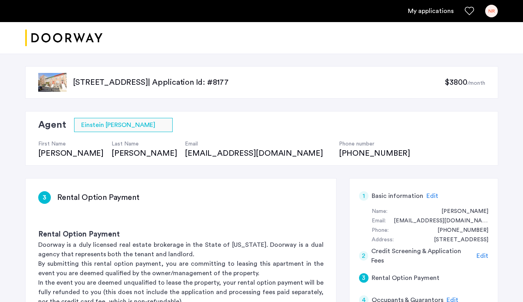
click at [433, 7] on link "My applications" at bounding box center [431, 10] width 46 height 9
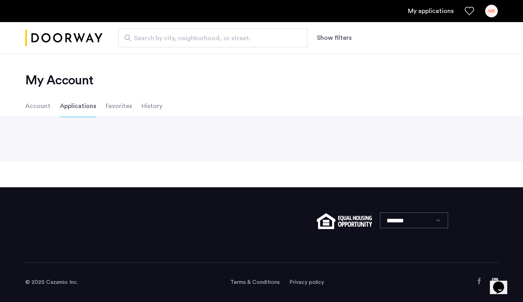
click at [498, 13] on div "My applications NR" at bounding box center [261, 11] width 523 height 22
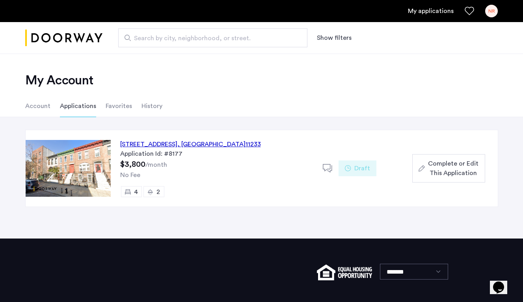
click at [492, 9] on div "NR" at bounding box center [491, 11] width 13 height 13
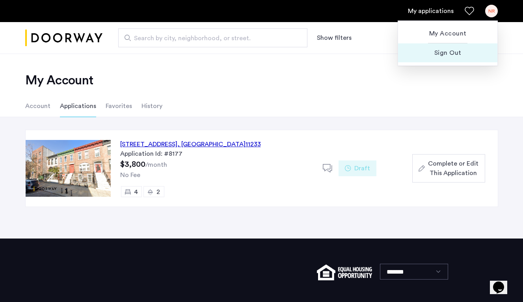
click at [451, 56] on span "Sign Out" at bounding box center [447, 52] width 87 height 9
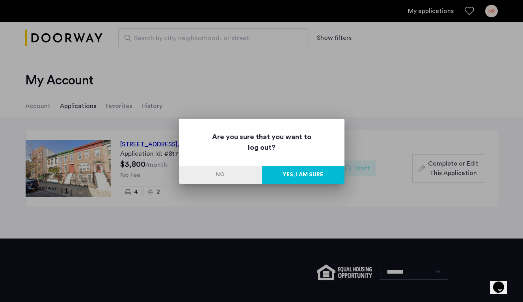
click at [303, 171] on button "Yes, I am sure" at bounding box center [303, 175] width 83 height 18
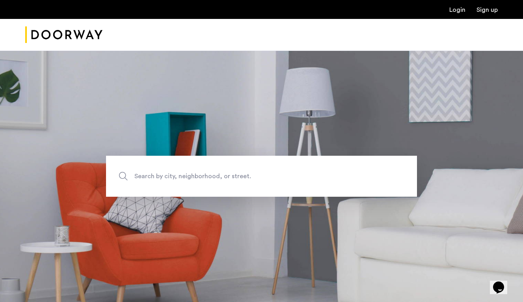
click at [448, 8] on ul "Login Sign up" at bounding box center [261, 9] width 472 height 9
click at [458, 15] on div "Login Sign up" at bounding box center [261, 9] width 523 height 19
click at [457, 11] on link "Login" at bounding box center [457, 10] width 16 height 6
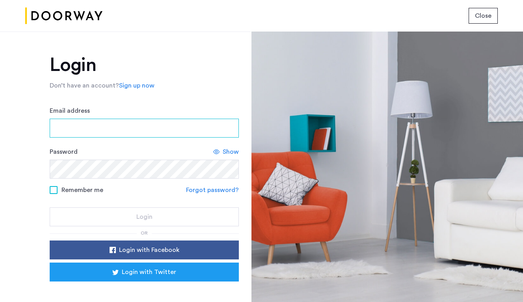
type input "**********"
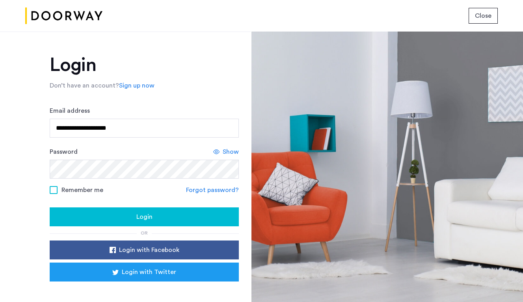
click at [125, 224] on button "Login" at bounding box center [144, 216] width 189 height 19
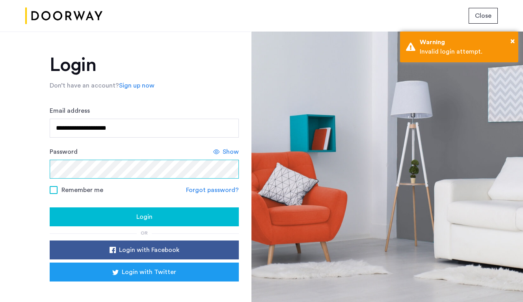
click at [79, 158] on div "Password Show" at bounding box center [144, 163] width 189 height 32
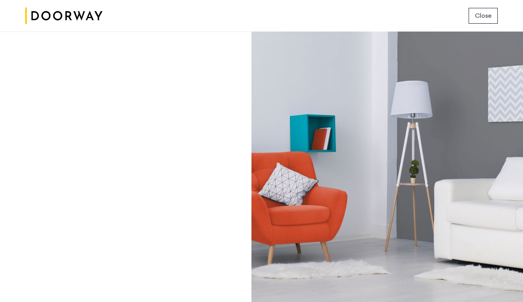
click at [474, 20] on button "Close" at bounding box center [482, 16] width 29 height 16
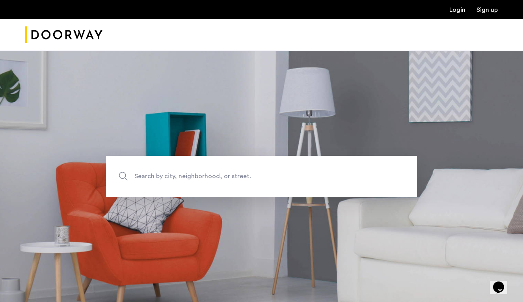
click at [458, 13] on link "Login" at bounding box center [457, 10] width 16 height 6
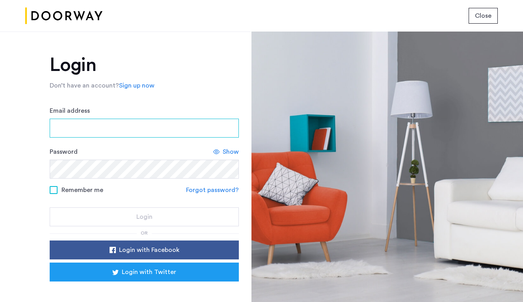
type input "**********"
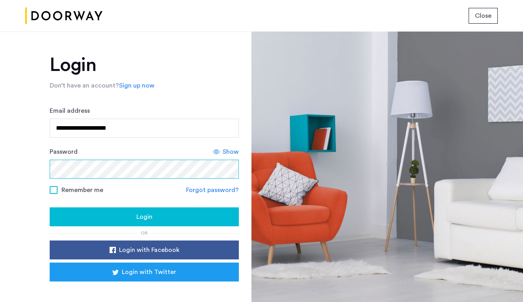
click at [13, 141] on div "**********" at bounding box center [125, 167] width 251 height 270
click at [118, 212] on button "Login" at bounding box center [144, 216] width 189 height 19
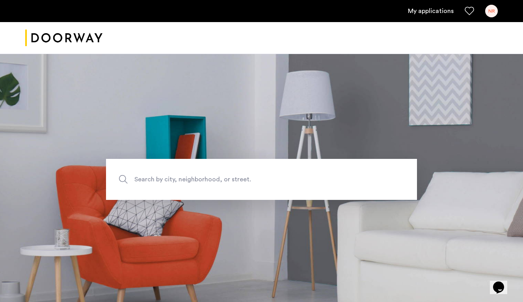
click at [431, 12] on link "My applications" at bounding box center [431, 10] width 46 height 9
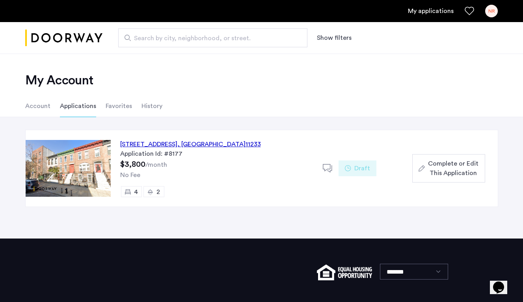
click at [209, 142] on div "[STREET_ADDRESS]" at bounding box center [190, 143] width 141 height 9
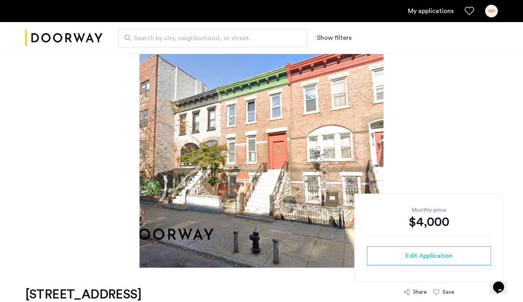
scroll to position [25, 0]
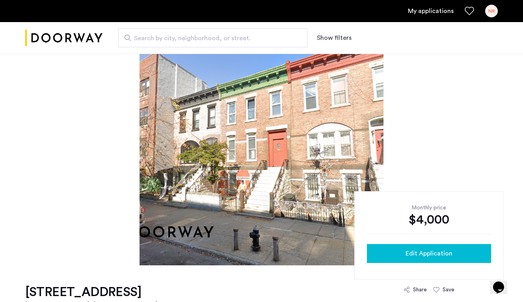
click at [410, 247] on button "Edit Application" at bounding box center [429, 253] width 124 height 19
